Goal: Find specific page/section: Find specific page/section

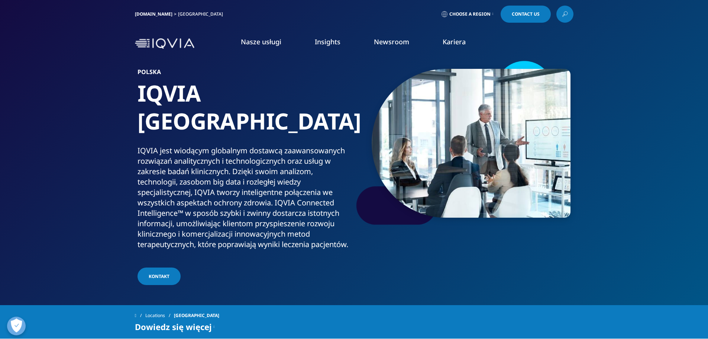
click at [489, 14] on span "Choose a Region" at bounding box center [470, 14] width 41 height 6
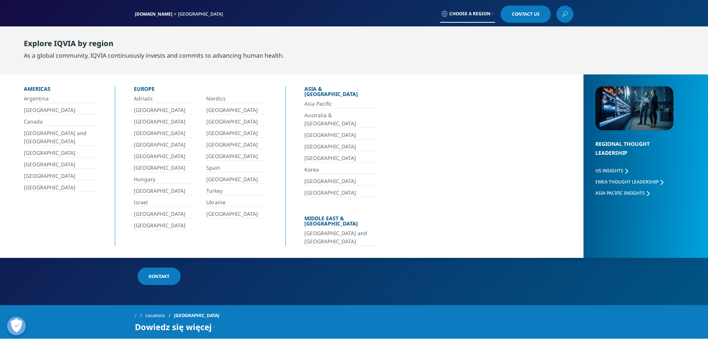
click at [225, 213] on link "[GEOGRAPHIC_DATA]" at bounding box center [236, 214] width 61 height 9
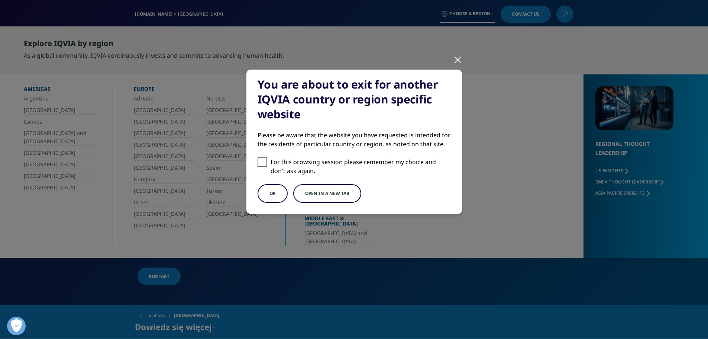
click at [456, 58] on div at bounding box center [458, 59] width 9 height 20
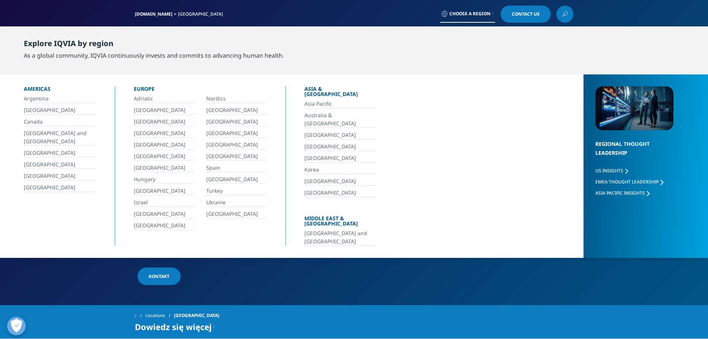
click at [493, 13] on icon at bounding box center [493, 13] width 1 height 3
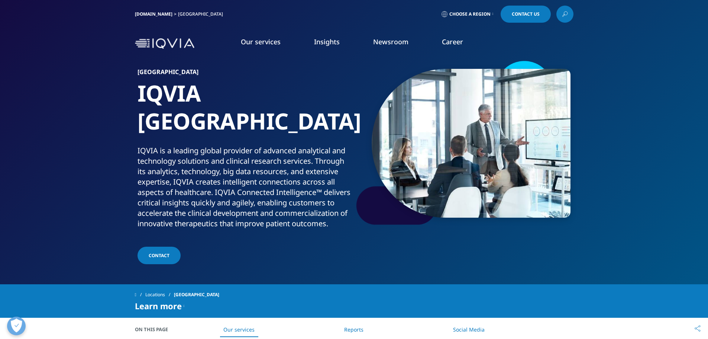
click at [621, 39] on div "Our services OUR SERVICES Clinical trials Big data and advanced analytics" at bounding box center [354, 43] width 708 height 35
click at [408, 173] on font "FIND AN OFFER" at bounding box center [399, 173] width 32 height 6
